Goal: Transaction & Acquisition: Purchase product/service

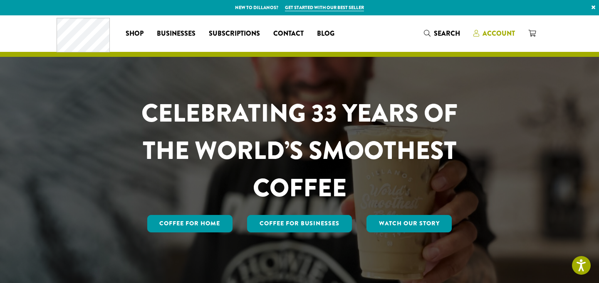
click at [486, 30] on span "Account" at bounding box center [498, 34] width 32 height 10
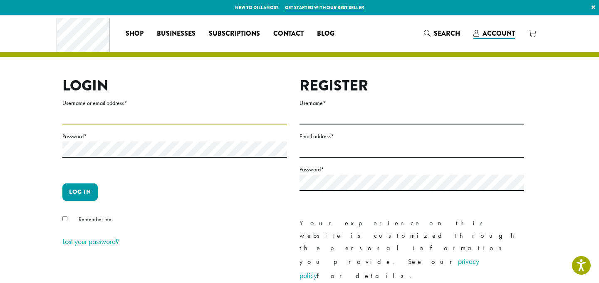
type input "**********"
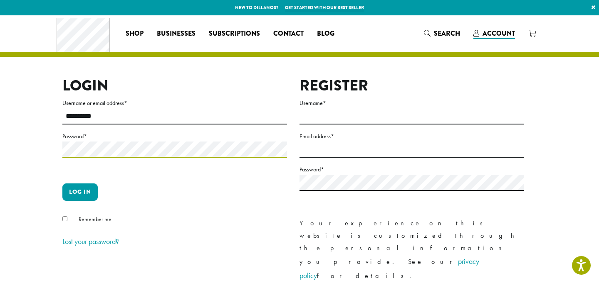
click at [80, 192] on button "Log in" at bounding box center [79, 192] width 35 height 17
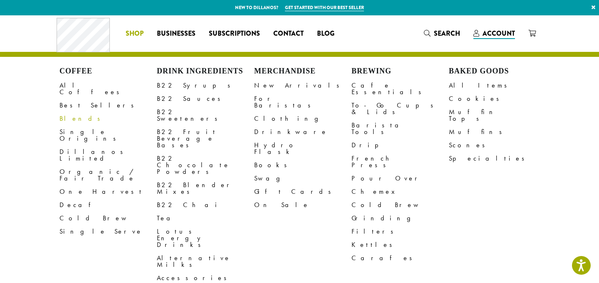
click at [74, 114] on link "Blends" at bounding box center [107, 118] width 97 height 13
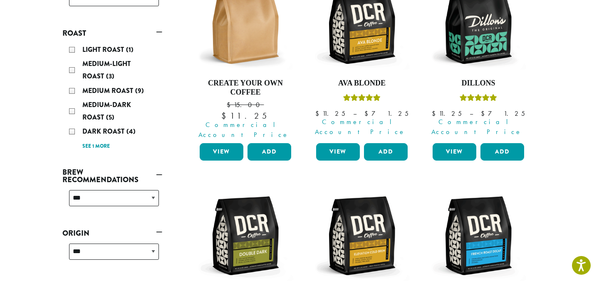
scroll to position [158, 0]
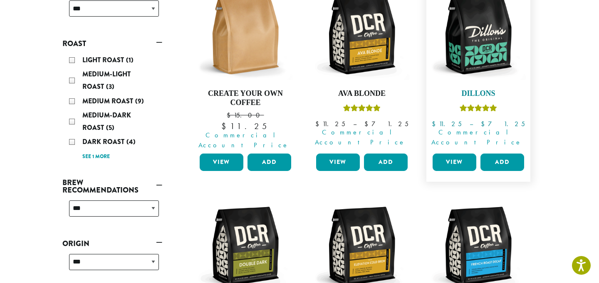
click at [456, 32] on img at bounding box center [478, 35] width 96 height 96
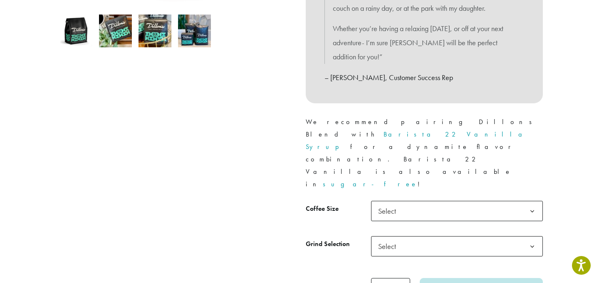
click at [414, 201] on tbody "**********" at bounding box center [424, 236] width 237 height 71
click at [416, 201] on span "Select" at bounding box center [457, 211] width 172 height 20
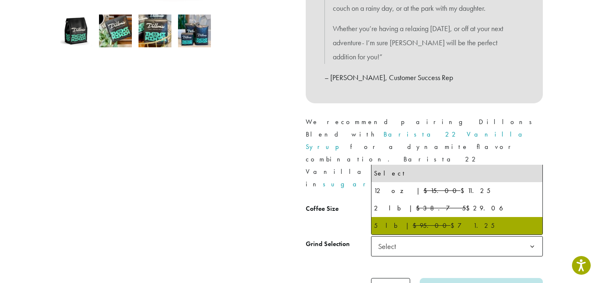
select select "**********"
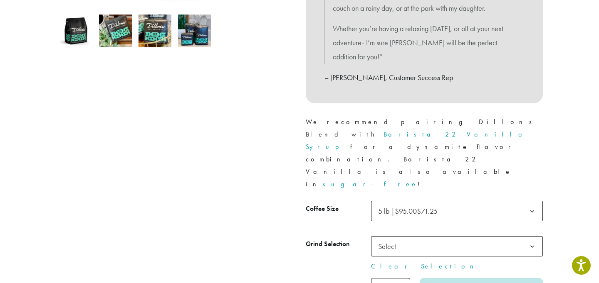
click at [411, 237] on span "Select" at bounding box center [457, 247] width 172 height 20
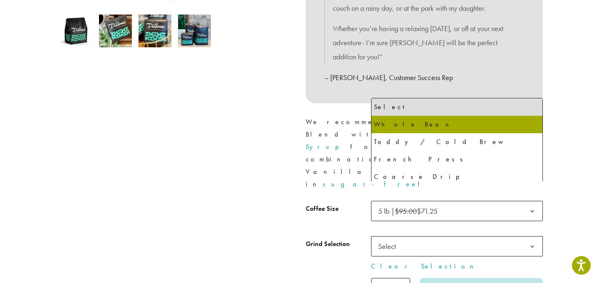
select select "**********"
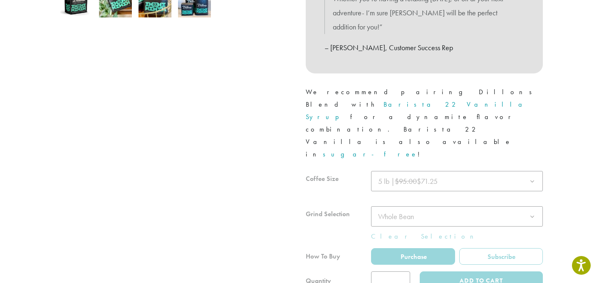
scroll to position [396, 0]
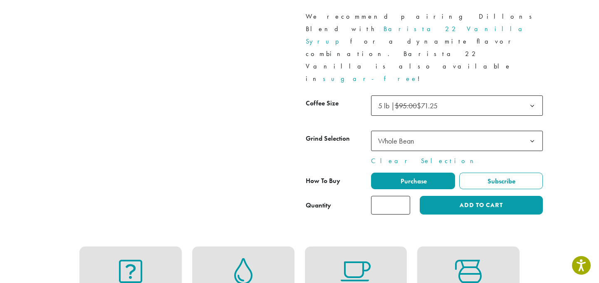
click at [404, 196] on input "*" at bounding box center [390, 205] width 39 height 19
type input "*"
click at [404, 196] on input "*" at bounding box center [390, 205] width 39 height 19
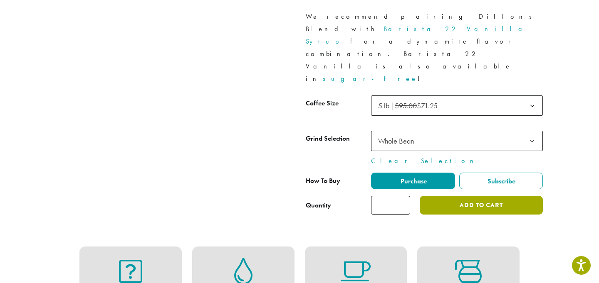
click at [439, 196] on button "Add to cart" at bounding box center [480, 205] width 123 height 19
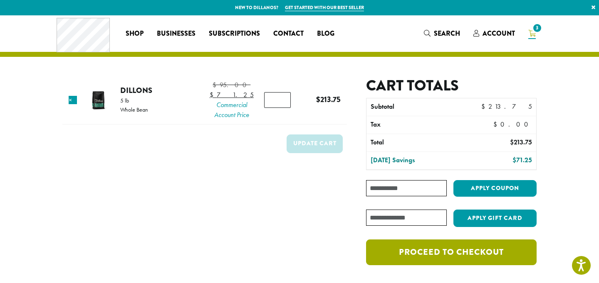
click at [435, 259] on link "Proceed to checkout" at bounding box center [451, 253] width 170 height 26
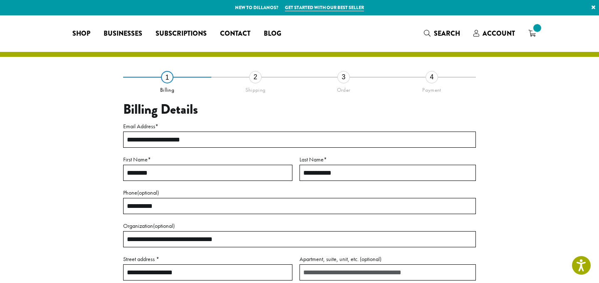
select select "**"
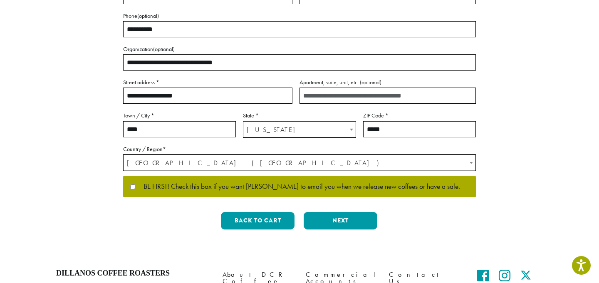
scroll to position [177, 0]
click at [333, 223] on button "Next" at bounding box center [340, 220] width 74 height 17
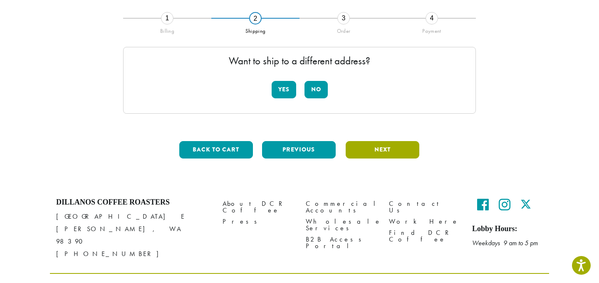
scroll to position [47, 0]
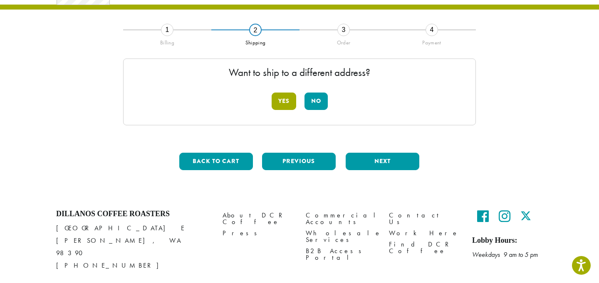
click at [276, 103] on button "Yes" at bounding box center [283, 101] width 25 height 17
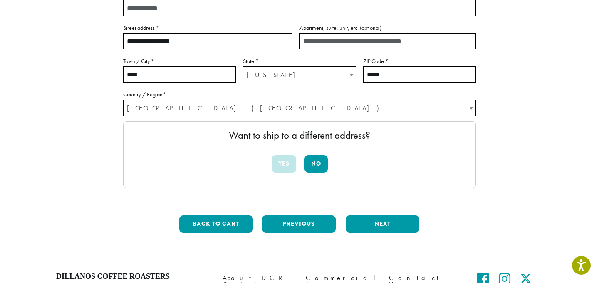
scroll to position [190, 0]
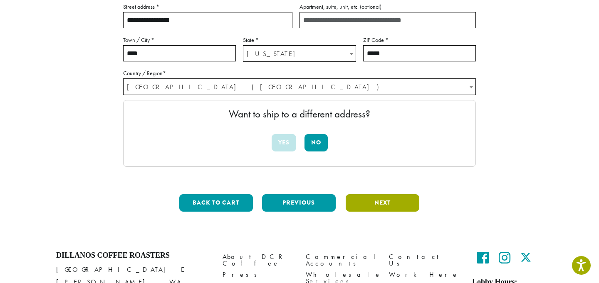
click at [375, 200] on button "Next" at bounding box center [382, 203] width 74 height 17
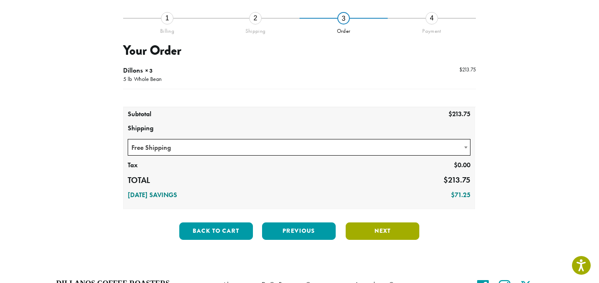
scroll to position [47, 0]
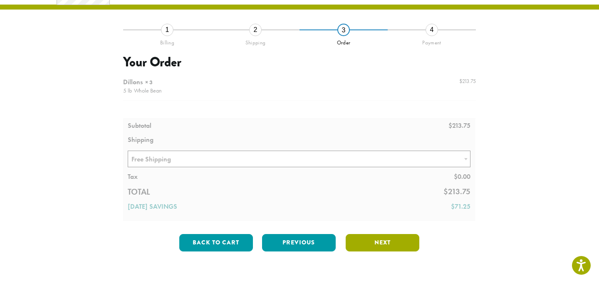
click at [370, 238] on button "Next" at bounding box center [382, 242] width 74 height 17
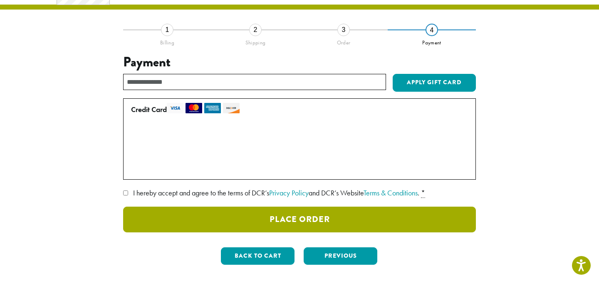
click at [371, 221] on button "Place Order" at bounding box center [299, 220] width 352 height 26
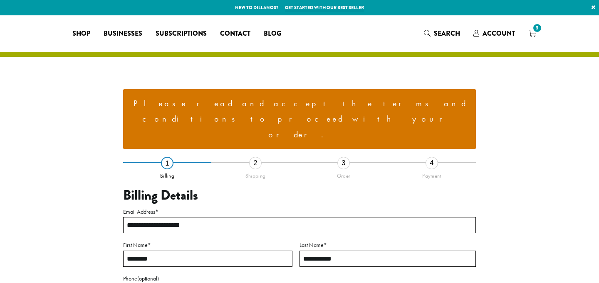
select select "**"
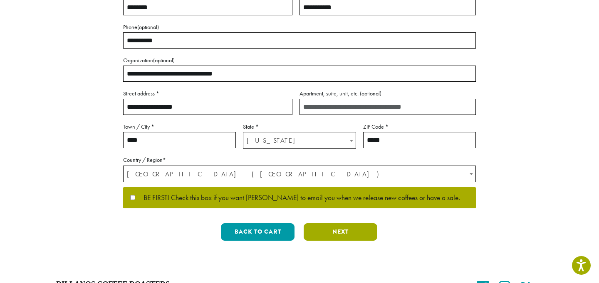
click at [320, 224] on button "Next" at bounding box center [340, 232] width 74 height 17
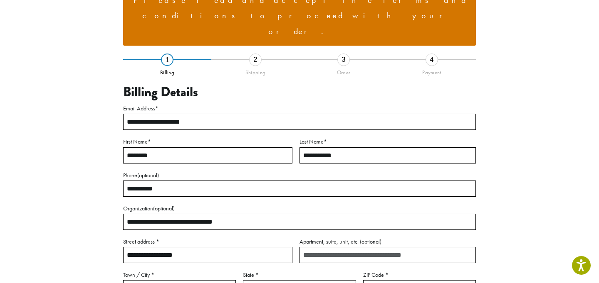
scroll to position [102, 0]
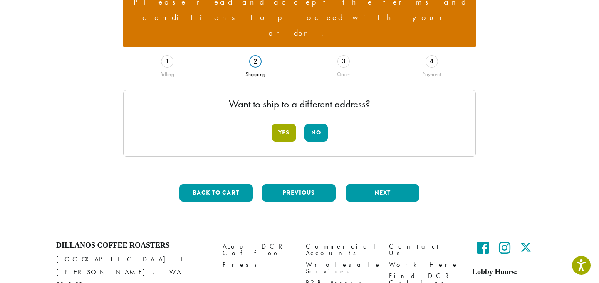
click at [285, 124] on button "Yes" at bounding box center [283, 132] width 25 height 17
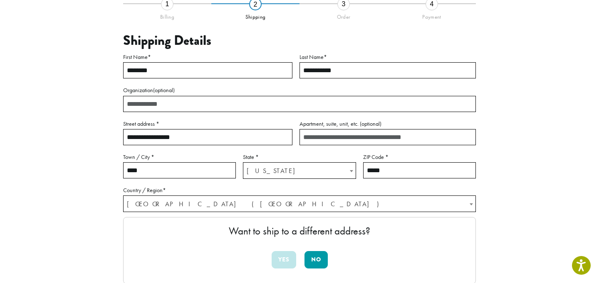
scroll to position [262, 0]
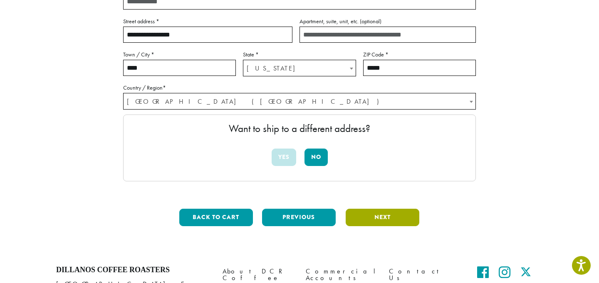
click at [358, 209] on button "Next" at bounding box center [382, 217] width 74 height 17
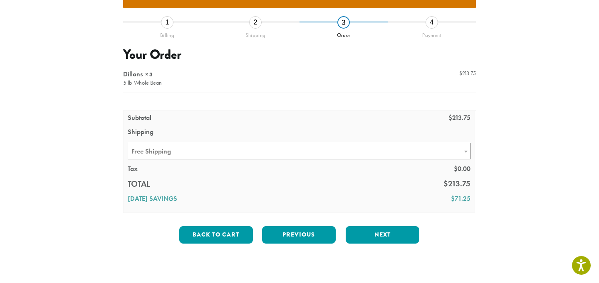
scroll to position [143, 0]
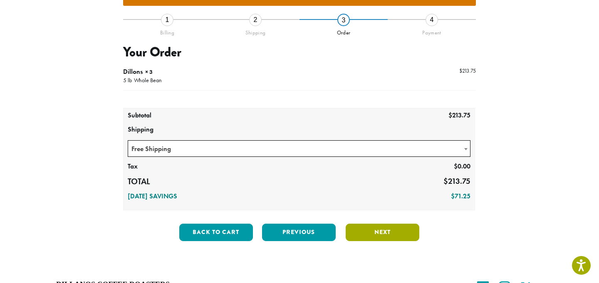
click at [359, 224] on button "Next" at bounding box center [382, 232] width 74 height 17
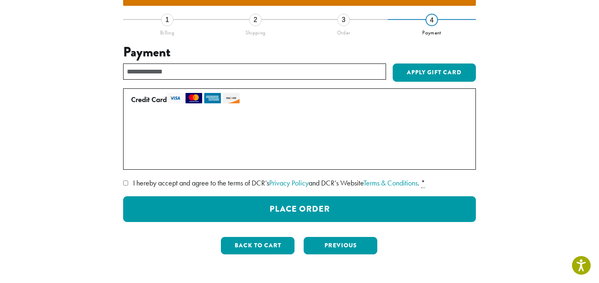
click at [152, 178] on span "I hereby accept and agree to the terms of DCR’s Privacy Policy and DCR’s Websit…" at bounding box center [276, 183] width 286 height 10
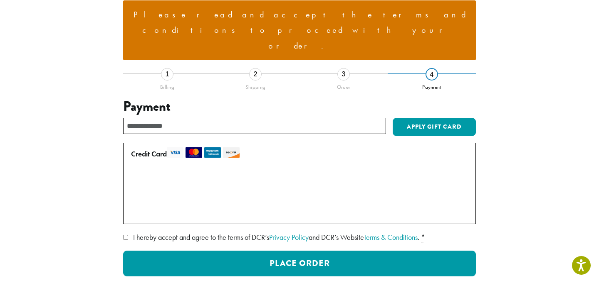
scroll to position [101, 0]
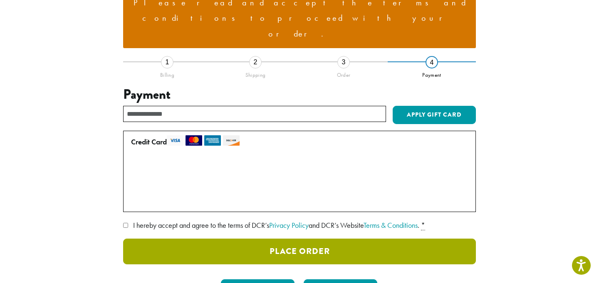
click at [343, 239] on button "Place Order" at bounding box center [299, 252] width 352 height 26
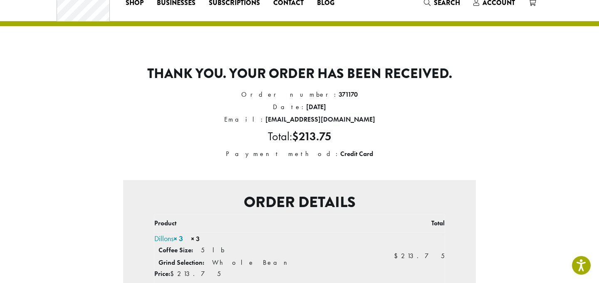
scroll to position [27, 0]
